Goal: Navigation & Orientation: Find specific page/section

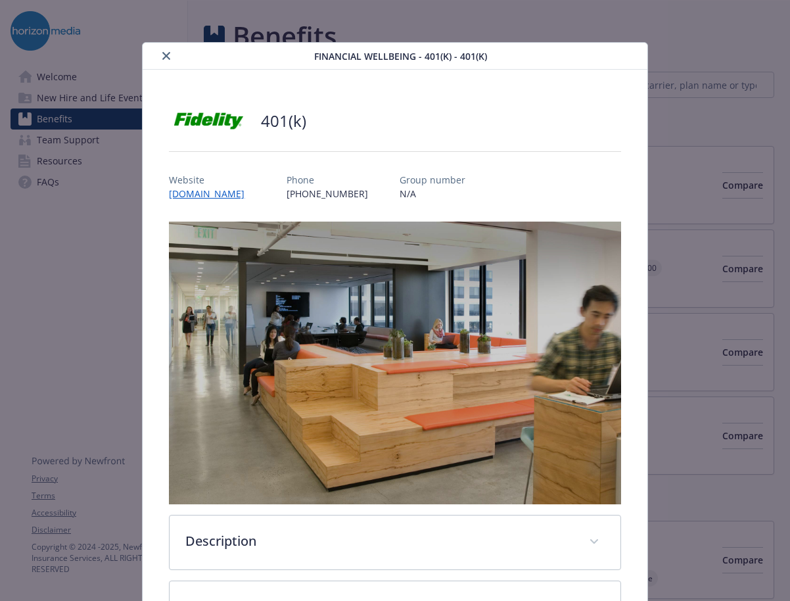
scroll to position [39, 0]
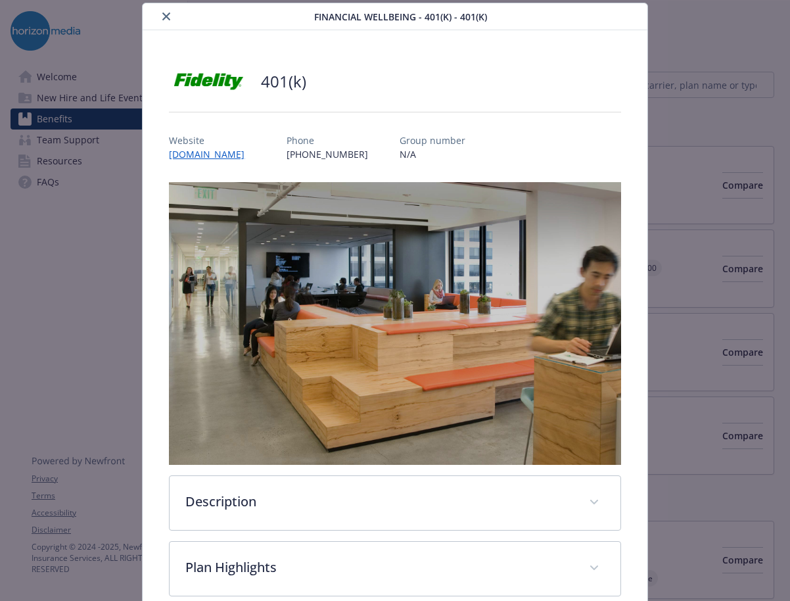
click at [164, 15] on icon "close" at bounding box center [166, 16] width 8 height 8
